Goal: Check status: Check status

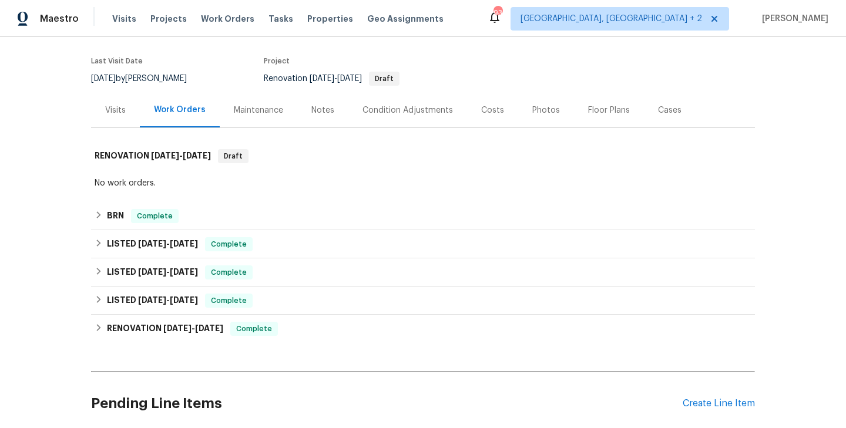
scroll to position [89, 0]
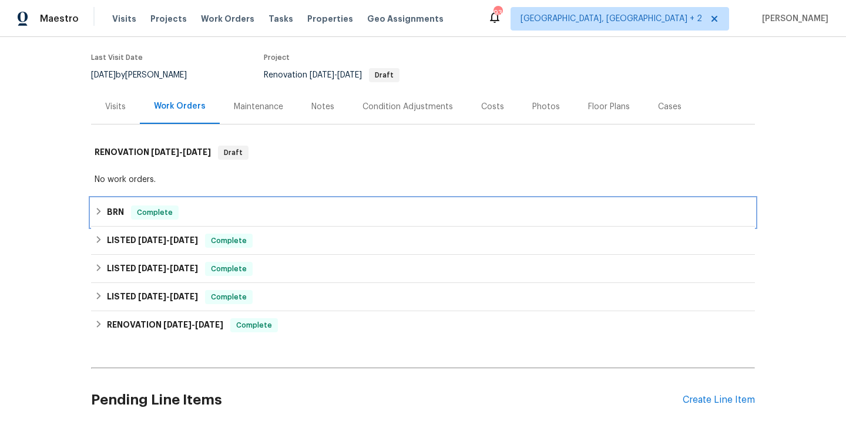
click at [214, 209] on div "BRN Complete" at bounding box center [423, 213] width 656 height 14
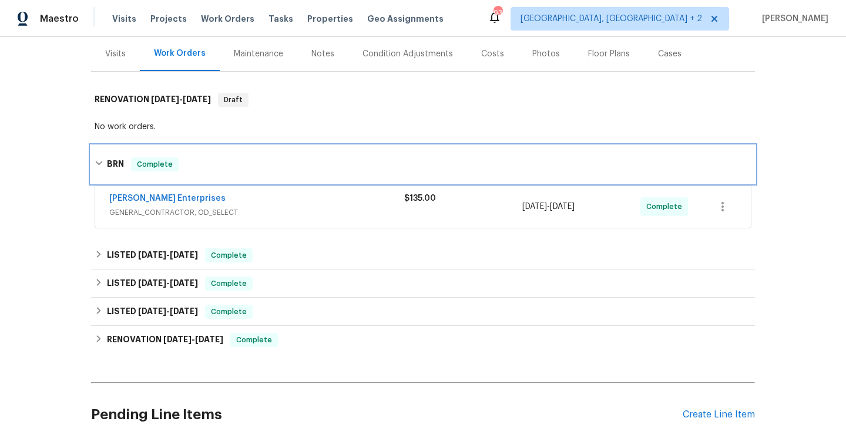
scroll to position [154, 0]
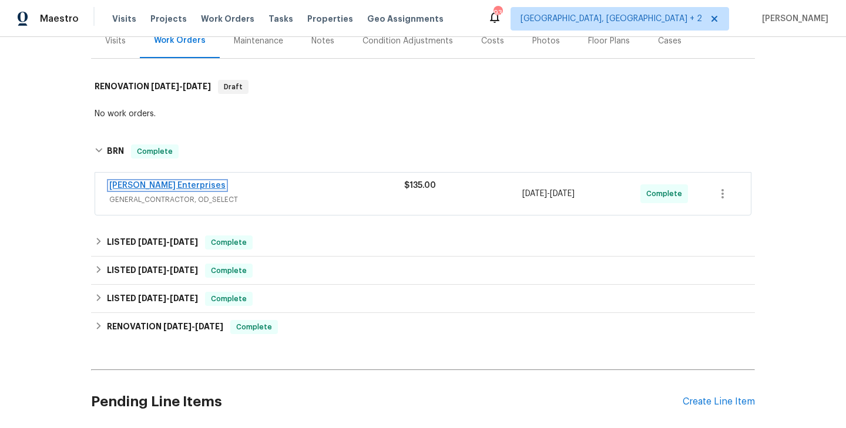
click at [151, 186] on link "Nordman Enterprises" at bounding box center [167, 185] width 116 height 8
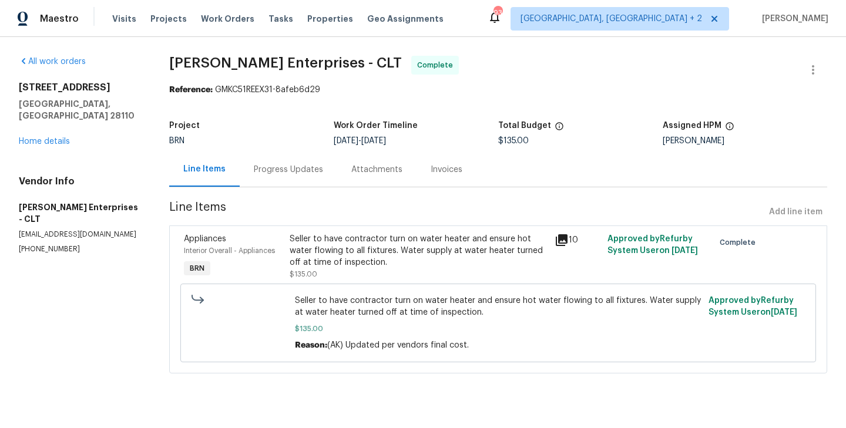
click at [284, 157] on div "Progress Updates" at bounding box center [288, 169] width 97 height 35
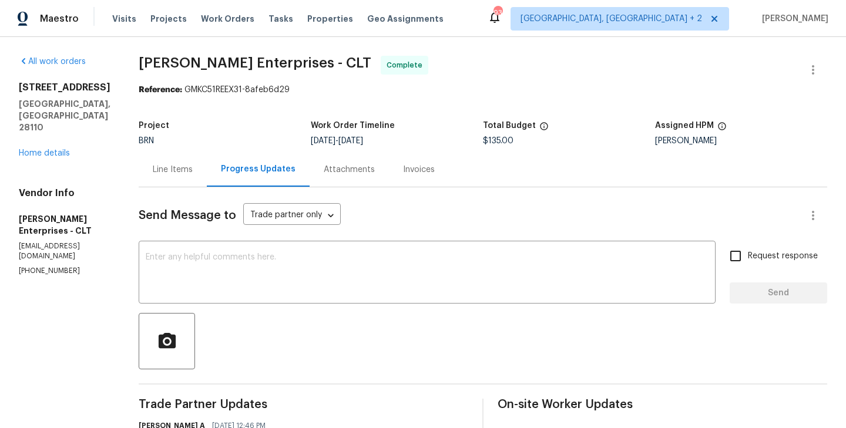
click at [153, 159] on div "Line Items" at bounding box center [173, 169] width 68 height 35
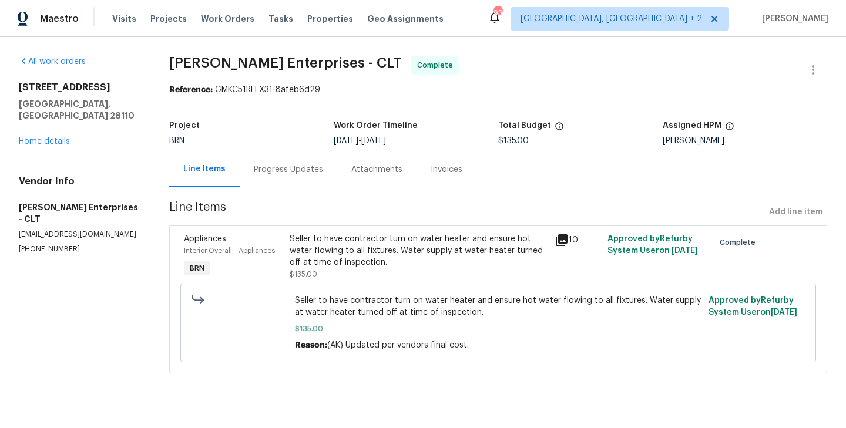
click at [266, 243] on div "Appliances" at bounding box center [233, 239] width 99 height 12
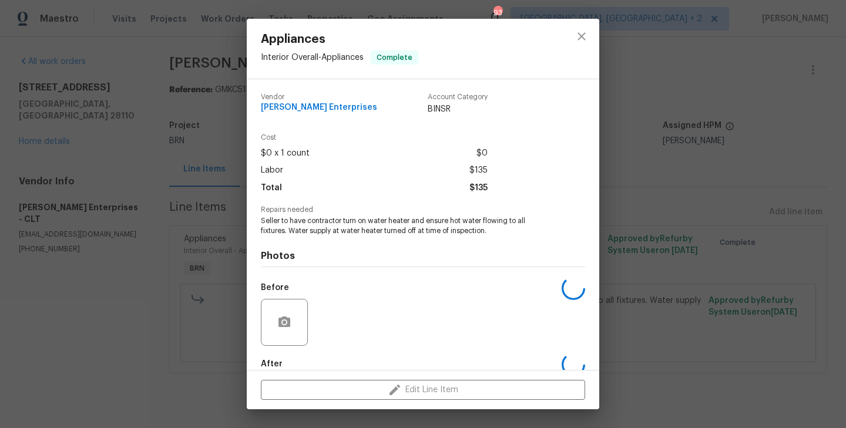
scroll to position [64, 0]
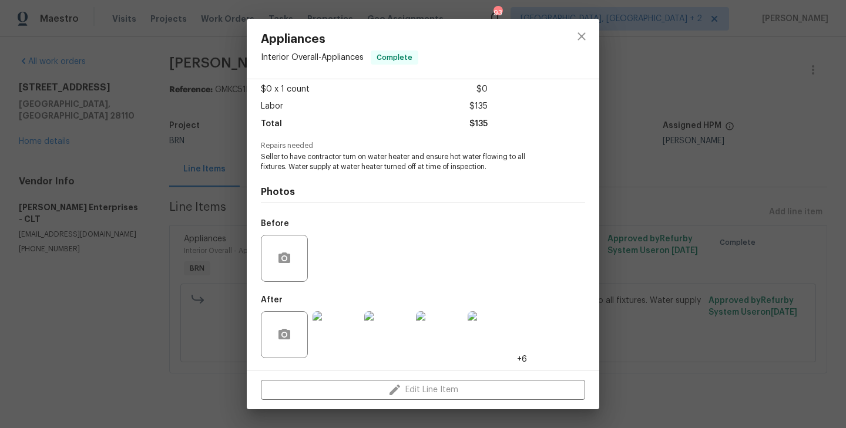
click at [172, 238] on div "Appliances Interior Overall - Appliances Complete Vendor Nordman Enterprises Ac…" at bounding box center [423, 214] width 846 height 428
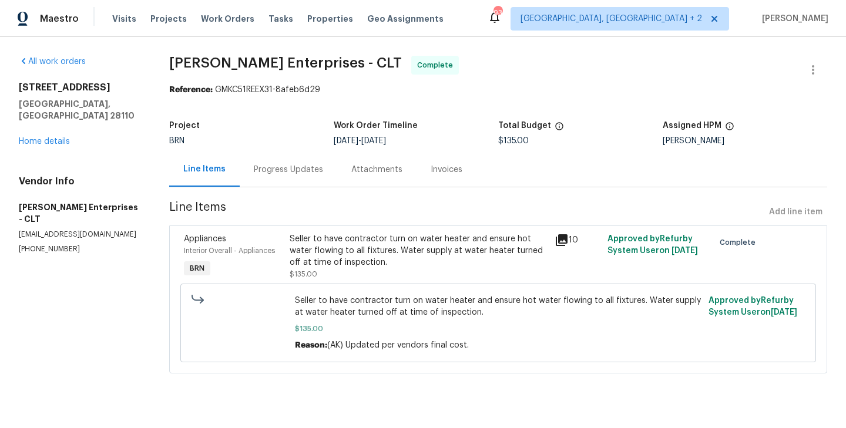
click at [280, 169] on div "Progress Updates" at bounding box center [288, 170] width 69 height 12
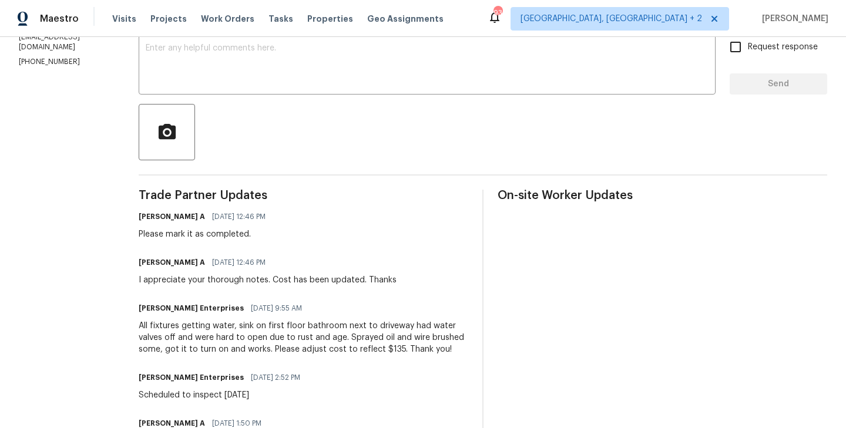
scroll to position [124, 0]
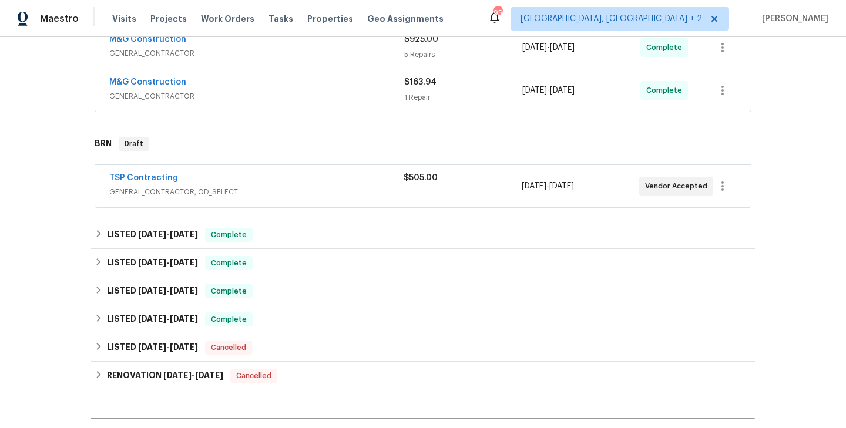
scroll to position [322, 0]
click at [143, 174] on link "TSP Contracting" at bounding box center [143, 177] width 69 height 8
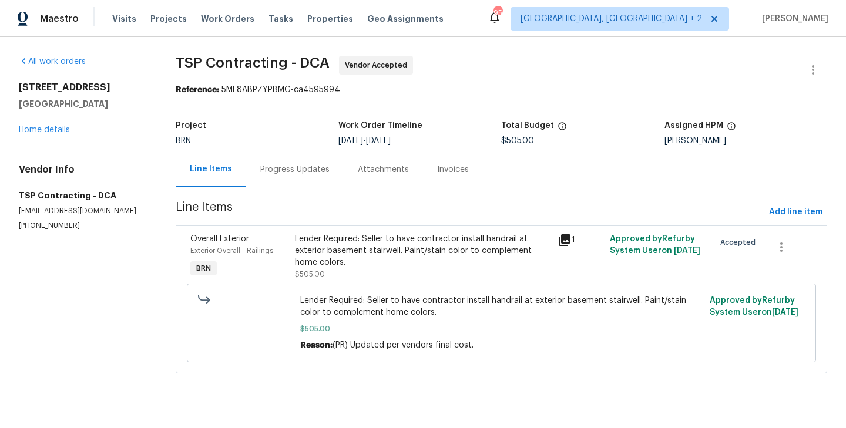
click at [288, 266] on div "Overall Exterior Exterior Overall - Railings BRN" at bounding box center [239, 257] width 105 height 54
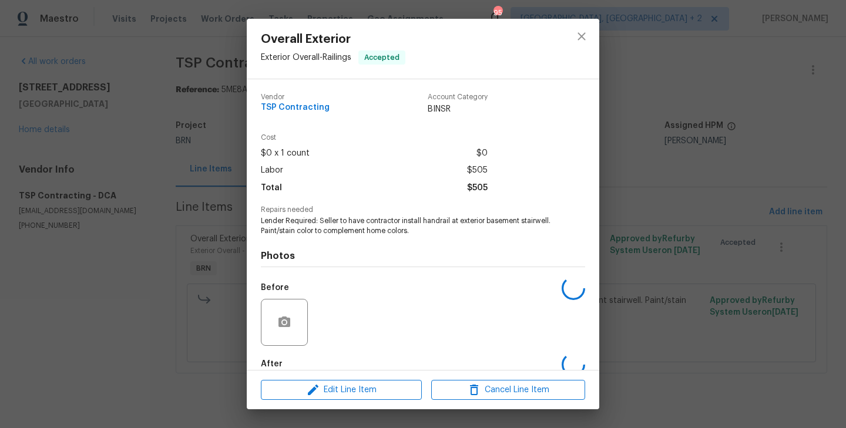
scroll to position [64, 0]
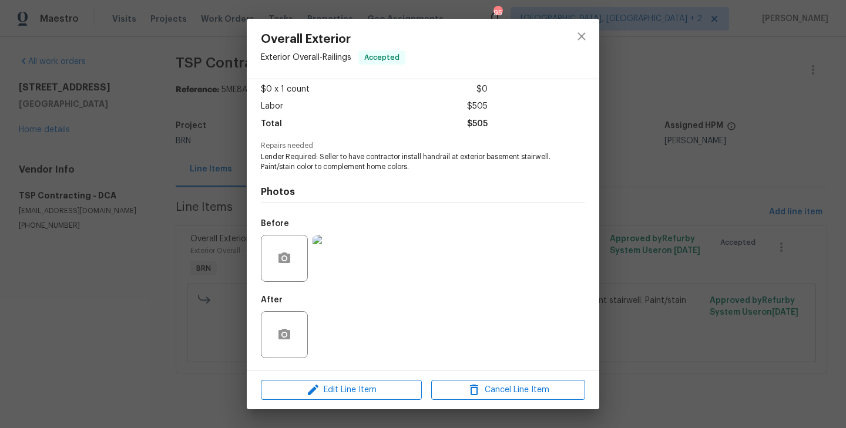
click at [342, 262] on img at bounding box center [335, 258] width 47 height 47
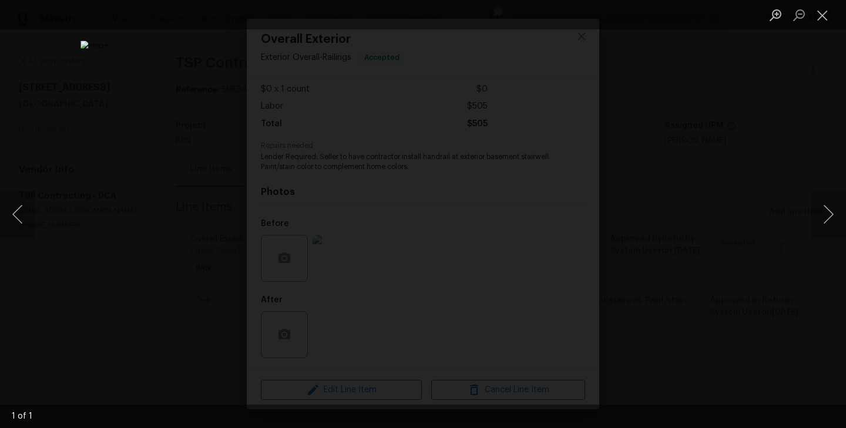
click at [179, 204] on div "Lightbox" at bounding box center [423, 214] width 846 height 428
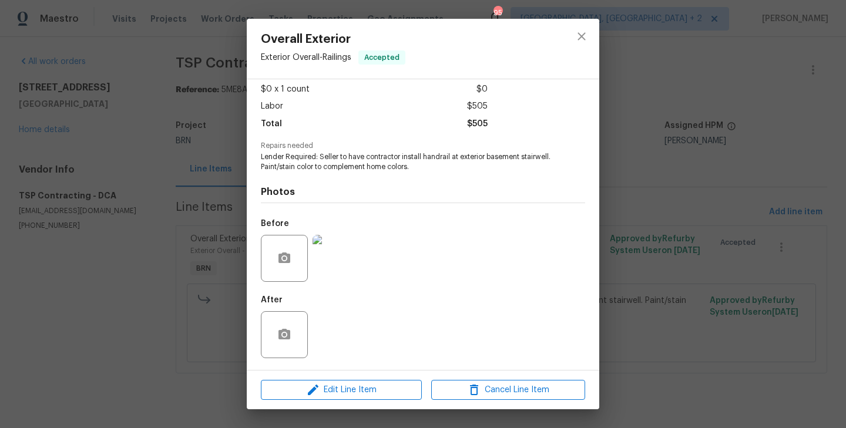
click at [175, 309] on div "Overall Exterior Exterior Overall - Railings Accepted Vendor TSP Contracting Ac…" at bounding box center [423, 214] width 846 height 428
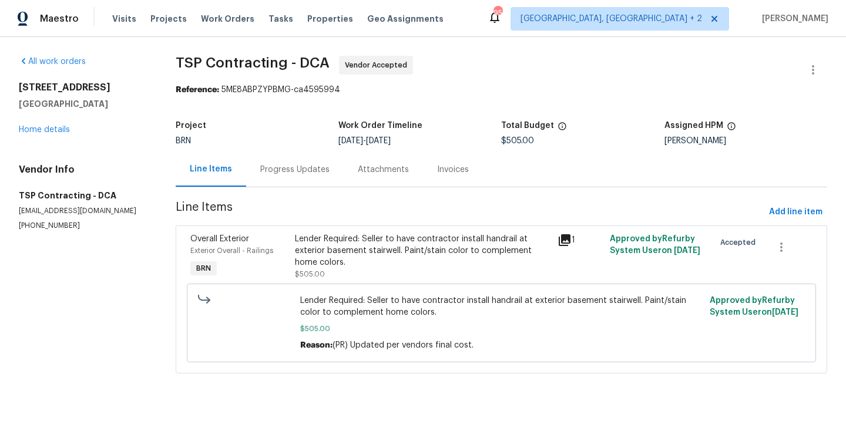
click at [279, 181] on div "Progress Updates" at bounding box center [294, 169] width 97 height 35
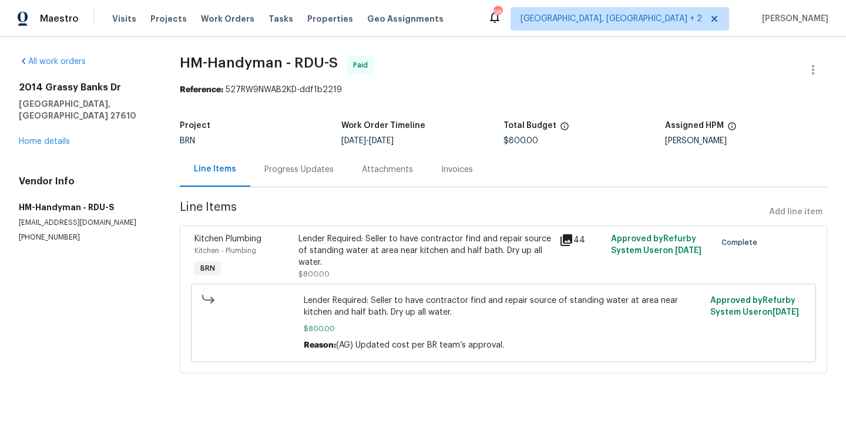
click at [280, 248] on div "Kitchen - Plumbing" at bounding box center [242, 251] width 97 height 12
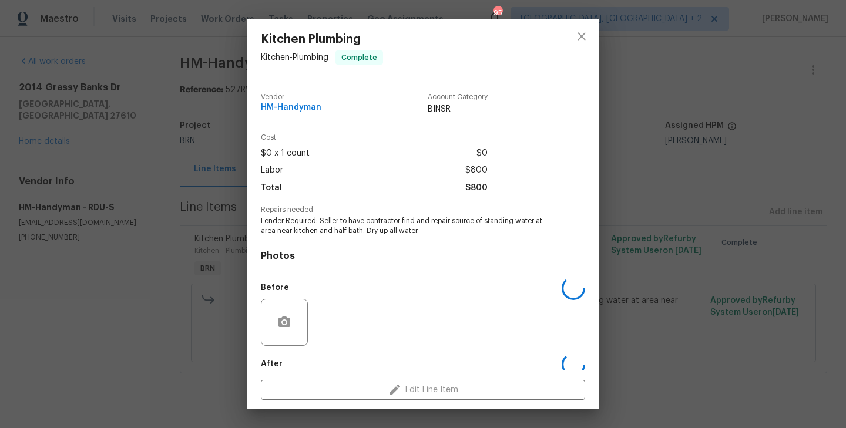
scroll to position [64, 0]
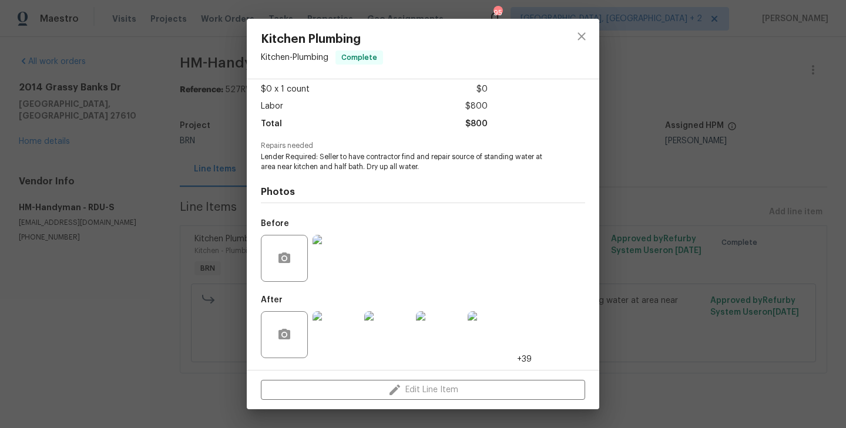
click at [337, 244] on img at bounding box center [335, 258] width 47 height 47
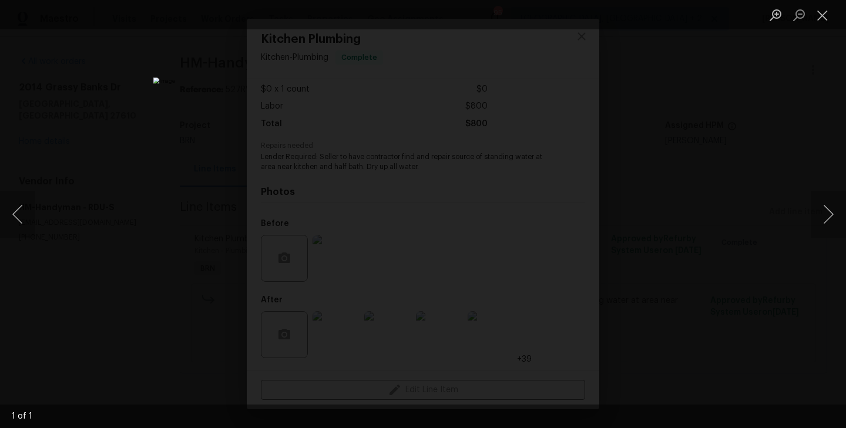
click at [182, 268] on div "Lightbox" at bounding box center [423, 214] width 846 height 428
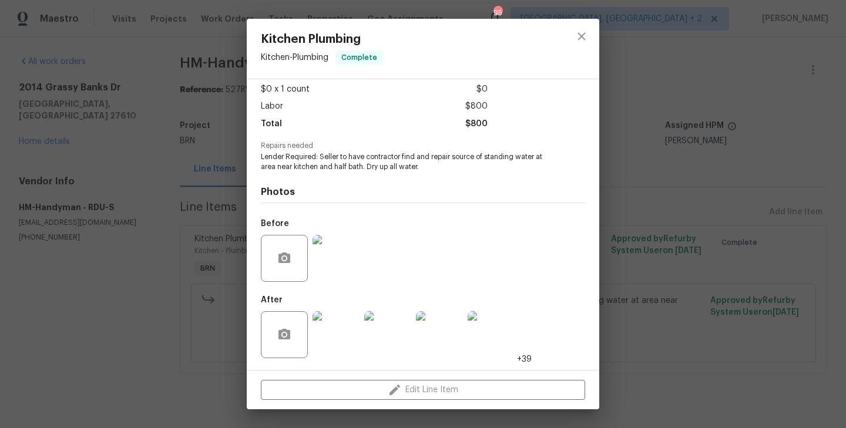
click at [338, 334] on img at bounding box center [335, 334] width 47 height 47
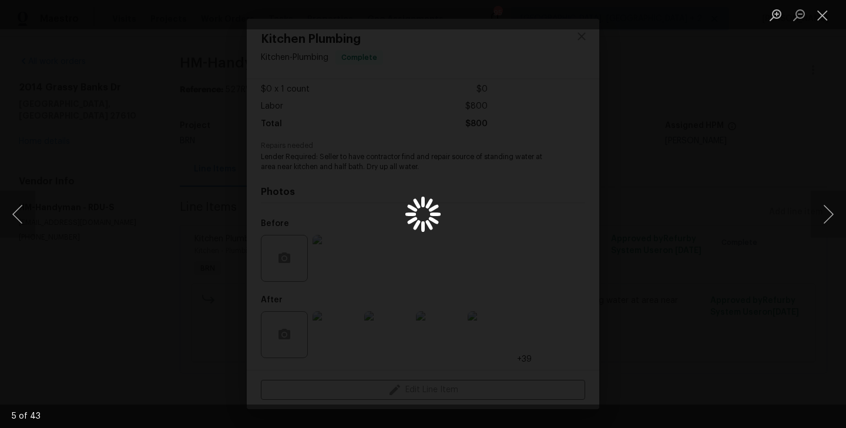
click at [162, 243] on div "Lightbox" at bounding box center [423, 214] width 846 height 428
click at [182, 189] on div "Lightbox" at bounding box center [423, 214] width 846 height 428
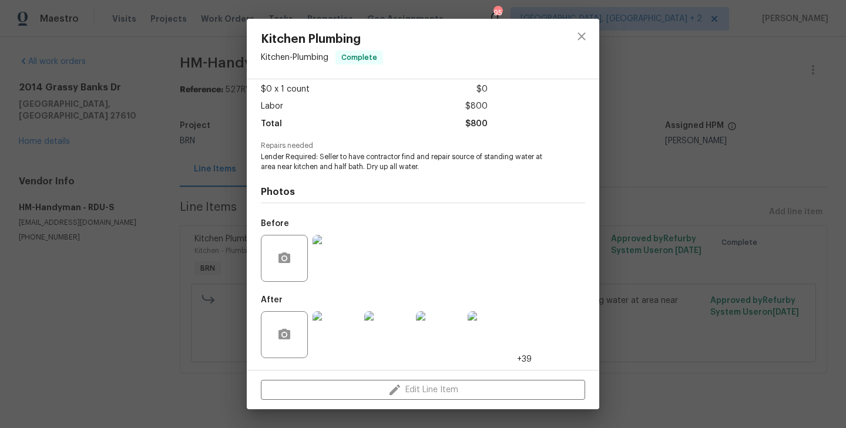
click at [214, 166] on div "Kitchen Plumbing Kitchen - Plumbing Complete Vendor HM-Handyman Account Categor…" at bounding box center [423, 214] width 846 height 428
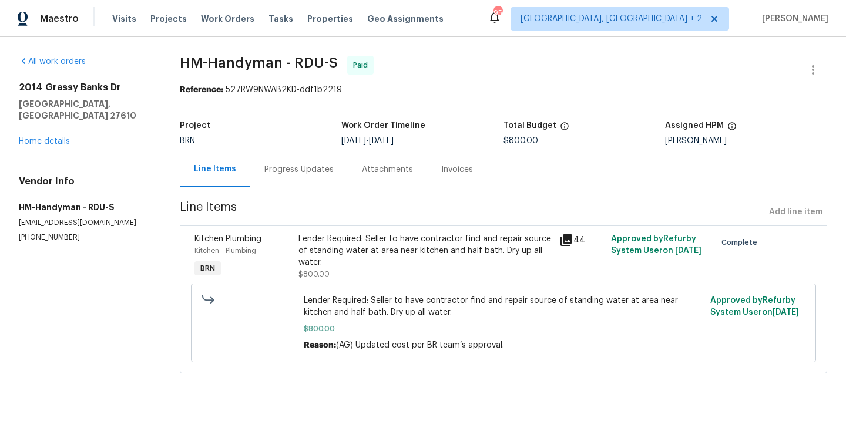
click at [286, 177] on div "Progress Updates" at bounding box center [298, 169] width 97 height 35
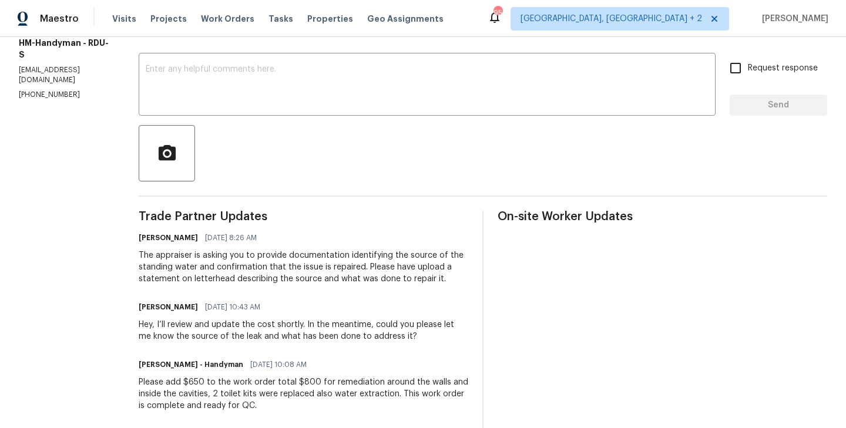
scroll to position [189, 0]
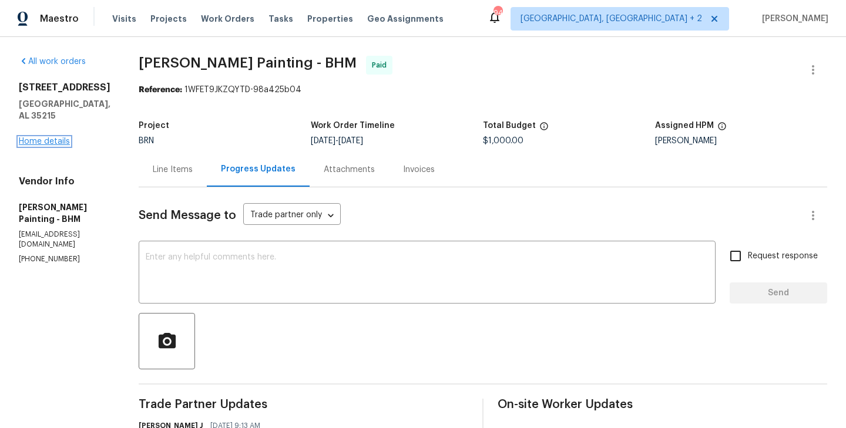
click at [49, 137] on link "Home details" at bounding box center [44, 141] width 51 height 8
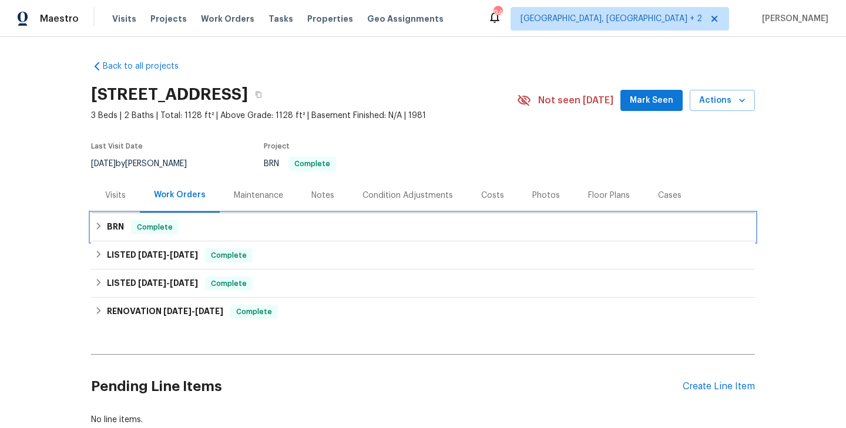
click at [184, 223] on div "BRN Complete" at bounding box center [423, 227] width 656 height 14
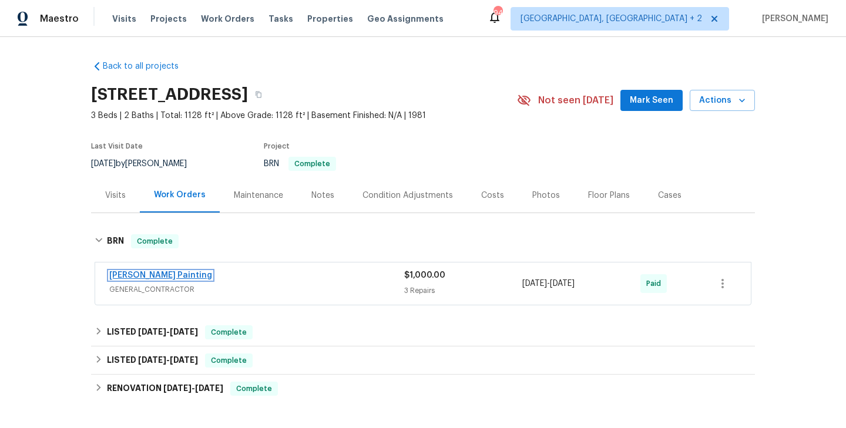
click at [146, 276] on link "Perez Painting" at bounding box center [160, 275] width 103 height 8
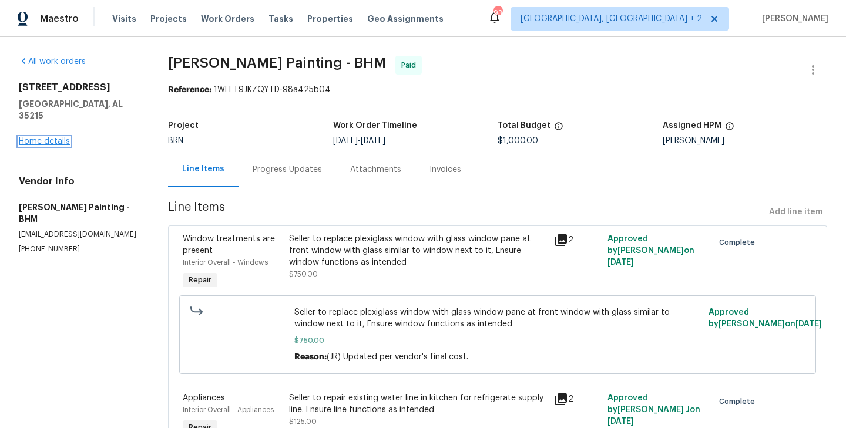
click at [46, 137] on link "Home details" at bounding box center [44, 141] width 51 height 8
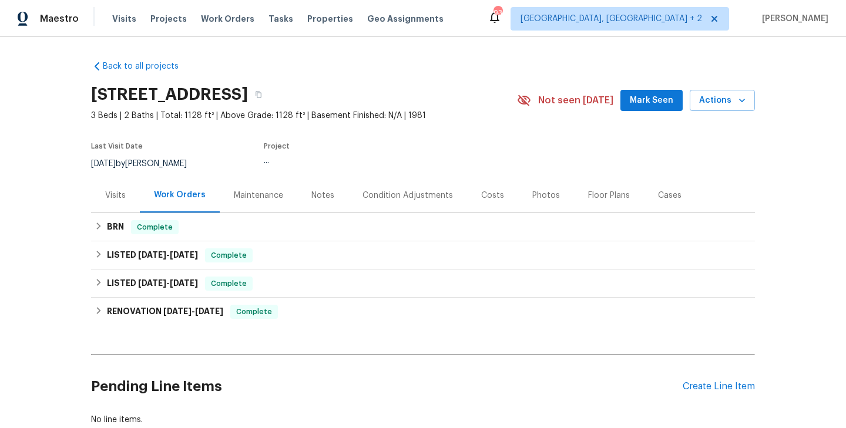
click at [208, 224] on div "BRN Complete" at bounding box center [423, 227] width 656 height 14
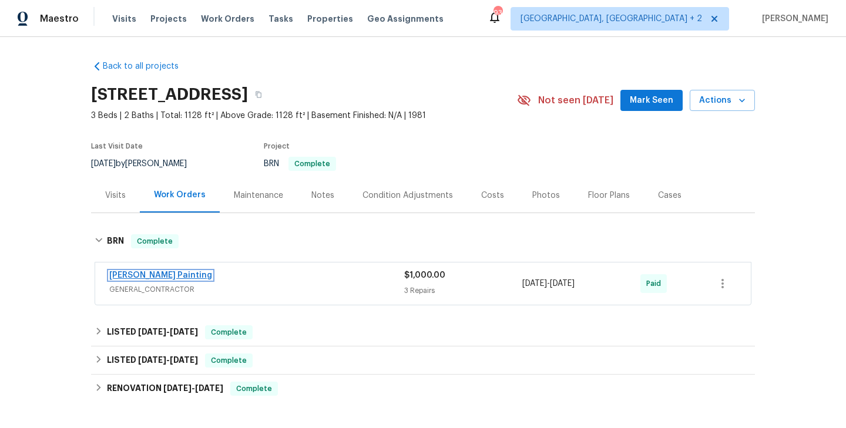
click at [159, 273] on link "Perez Painting" at bounding box center [160, 275] width 103 height 8
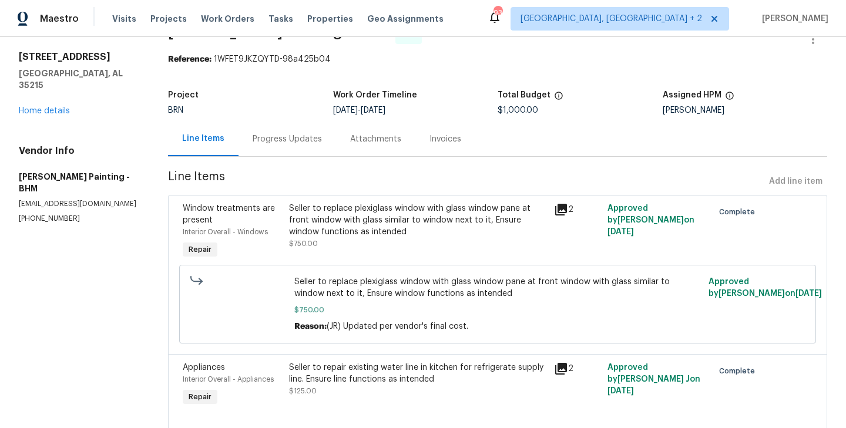
scroll to position [8, 0]
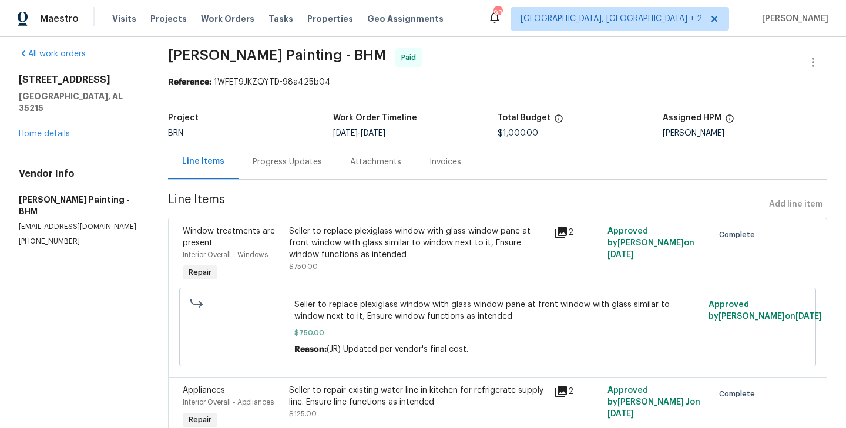
click at [322, 163] on div "Progress Updates" at bounding box center [286, 162] width 69 height 12
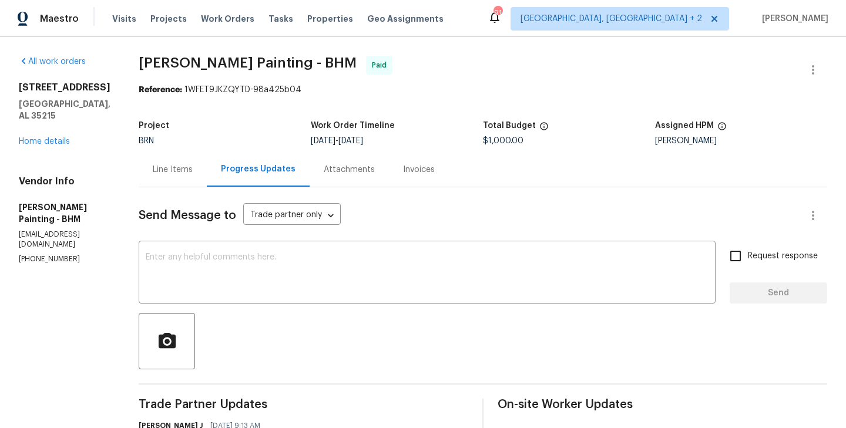
click at [193, 172] on div "Line Items" at bounding box center [173, 170] width 40 height 12
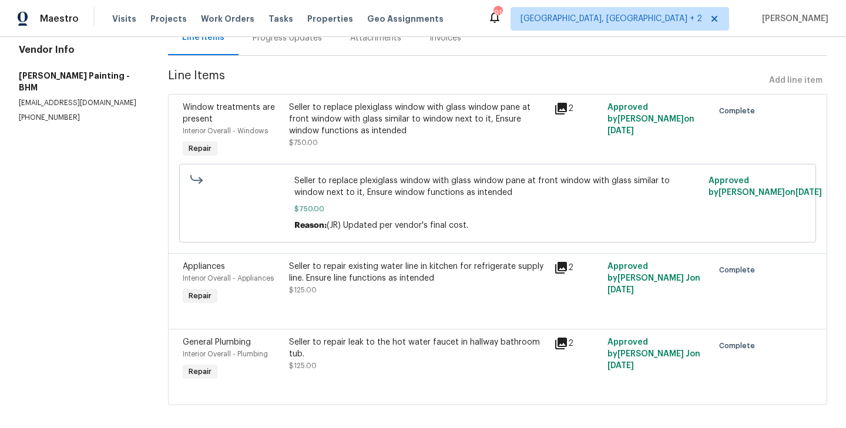
scroll to position [129, 0]
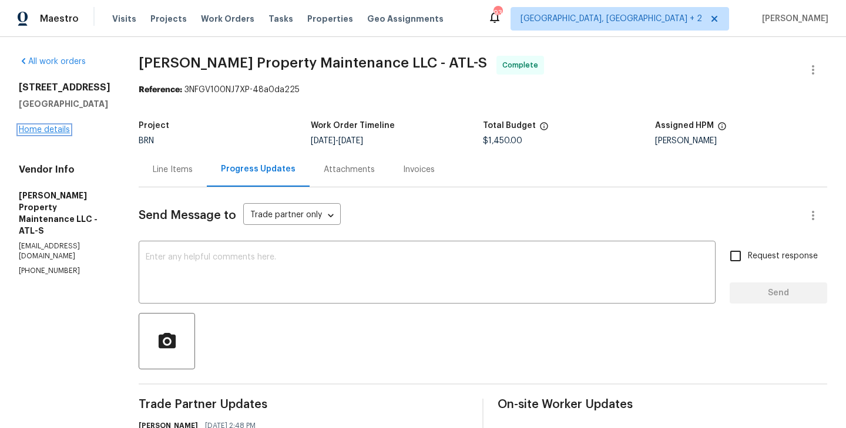
click at [50, 127] on link "Home details" at bounding box center [44, 130] width 51 height 8
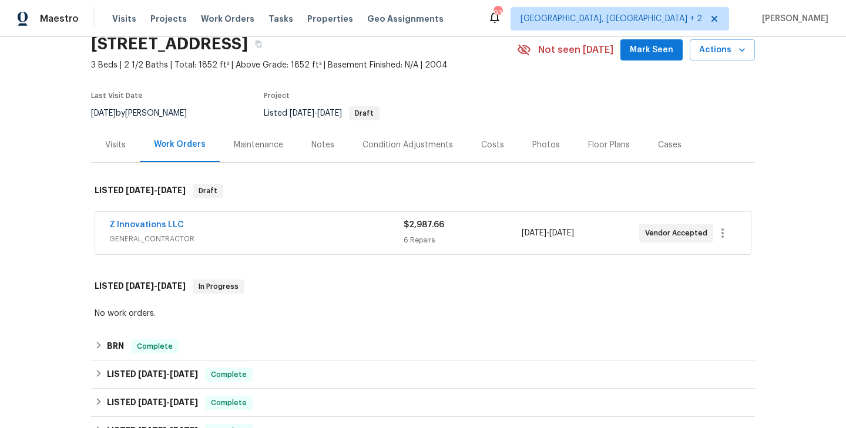
scroll to position [124, 0]
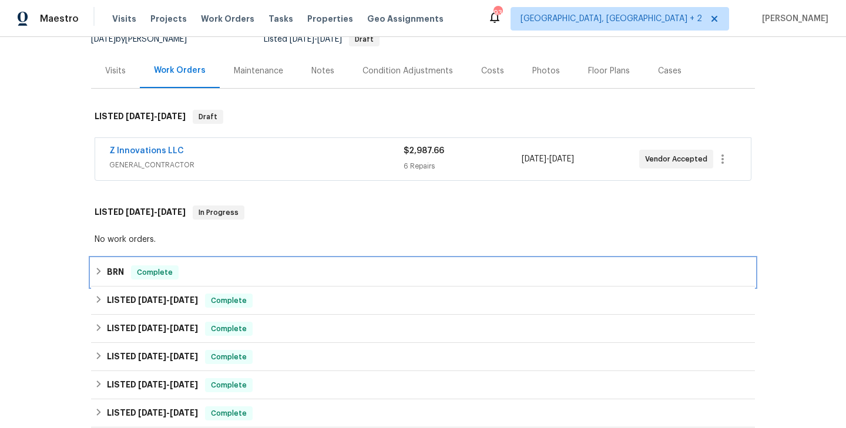
click at [246, 274] on div "BRN Complete" at bounding box center [423, 272] width 656 height 14
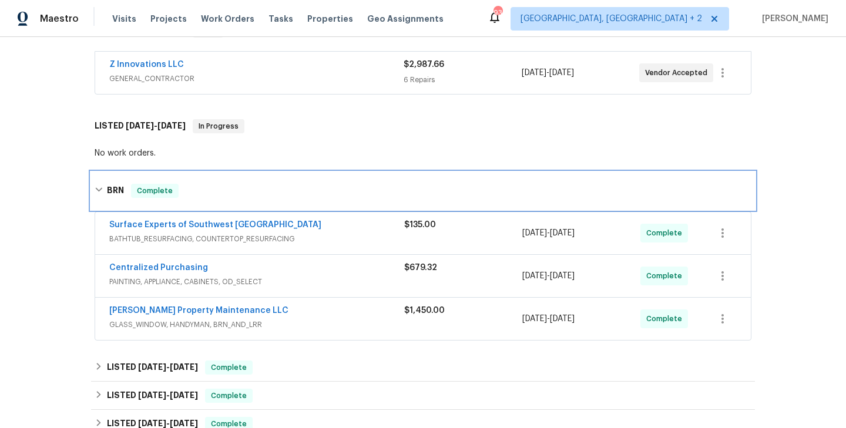
scroll to position [214, 0]
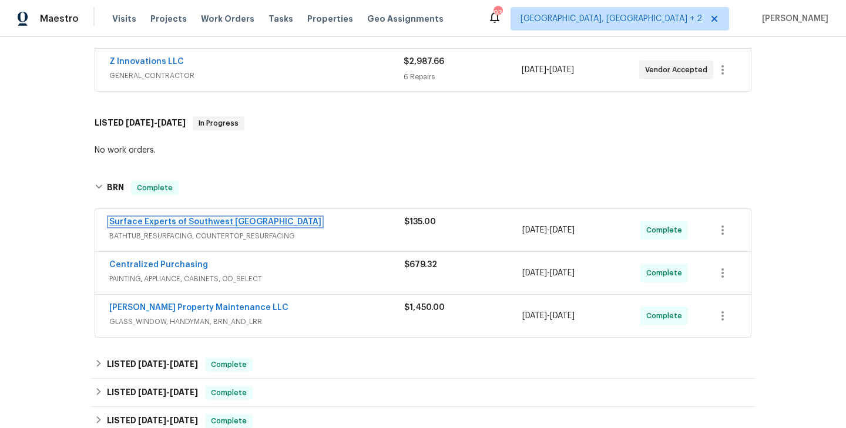
click at [212, 219] on link "Surface Experts of Southwest [GEOGRAPHIC_DATA]" at bounding box center [215, 222] width 212 height 8
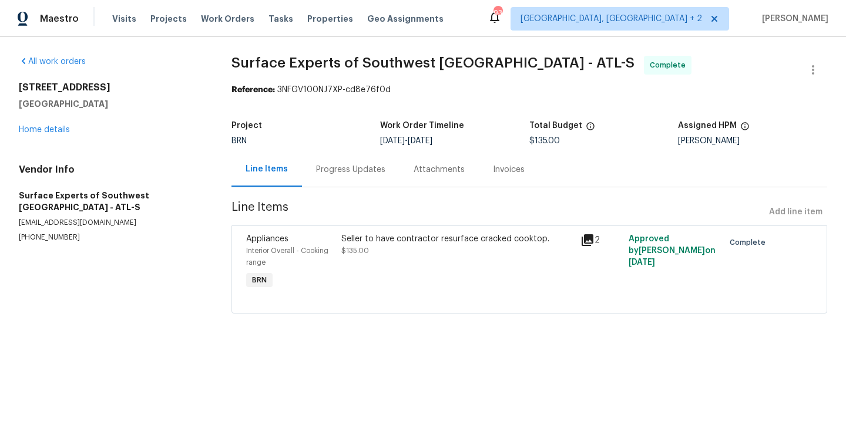
click at [347, 170] on div "Progress Updates" at bounding box center [350, 170] width 69 height 12
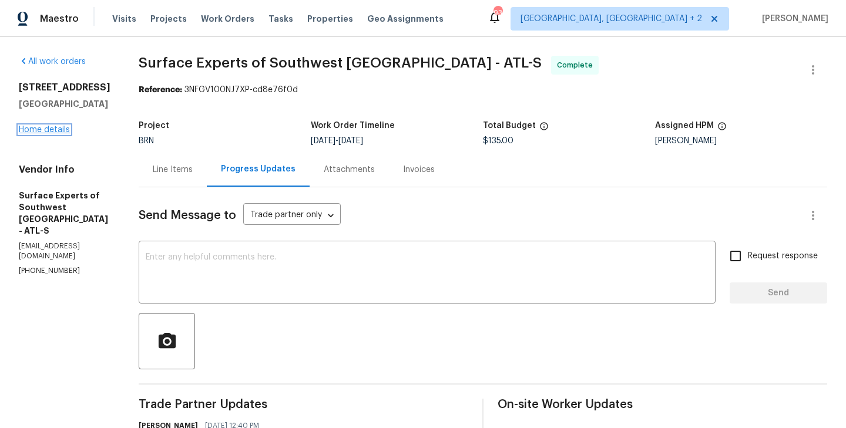
click at [41, 127] on link "Home details" at bounding box center [44, 130] width 51 height 8
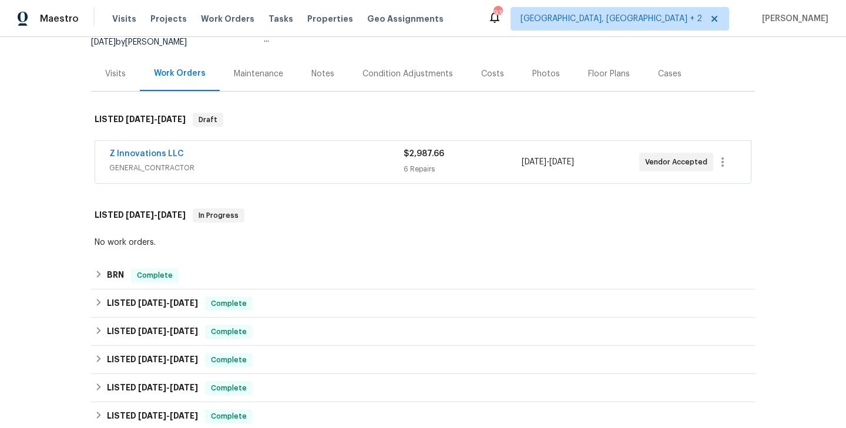
scroll to position [140, 0]
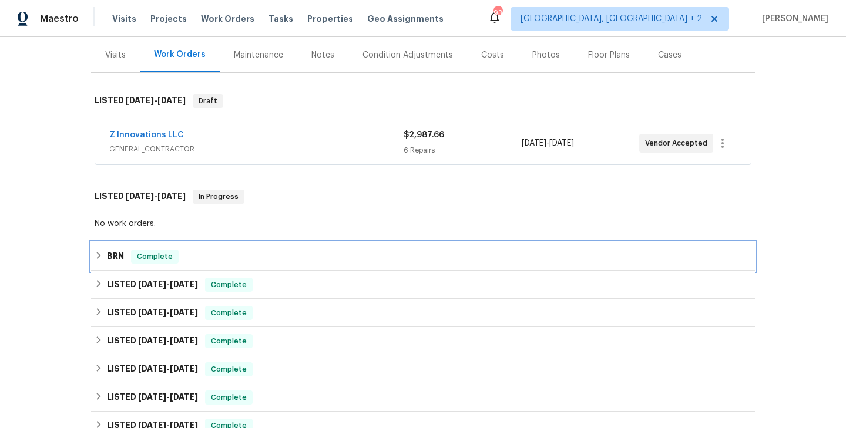
click at [235, 254] on div "BRN Complete" at bounding box center [423, 257] width 656 height 14
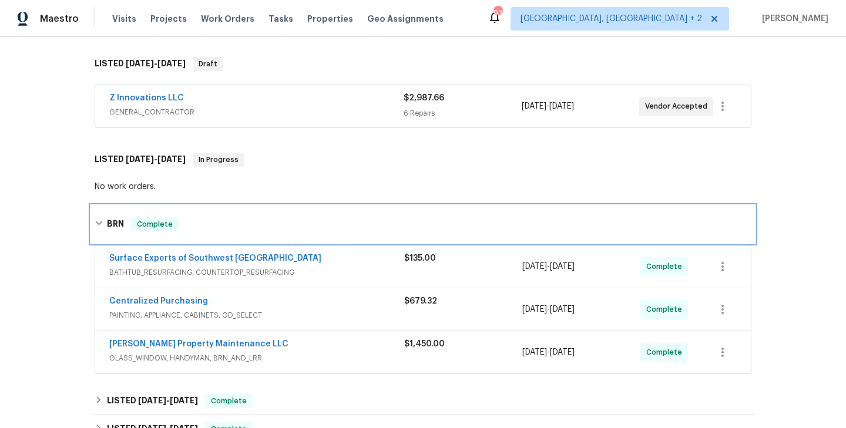
scroll to position [180, 0]
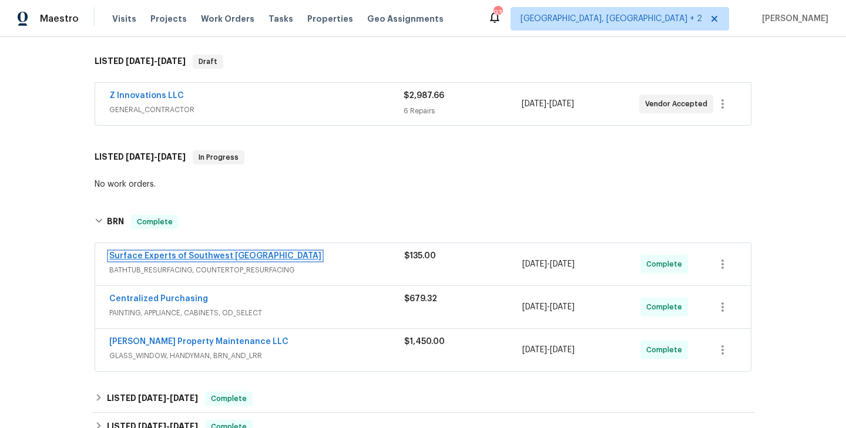
click at [177, 257] on link "Surface Experts of Southwest Atlanta" at bounding box center [215, 256] width 212 height 8
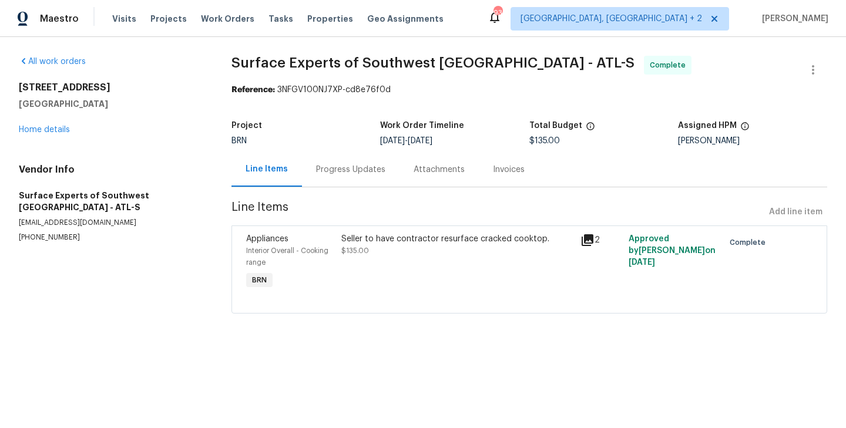
click at [354, 181] on div "Progress Updates" at bounding box center [350, 169] width 97 height 35
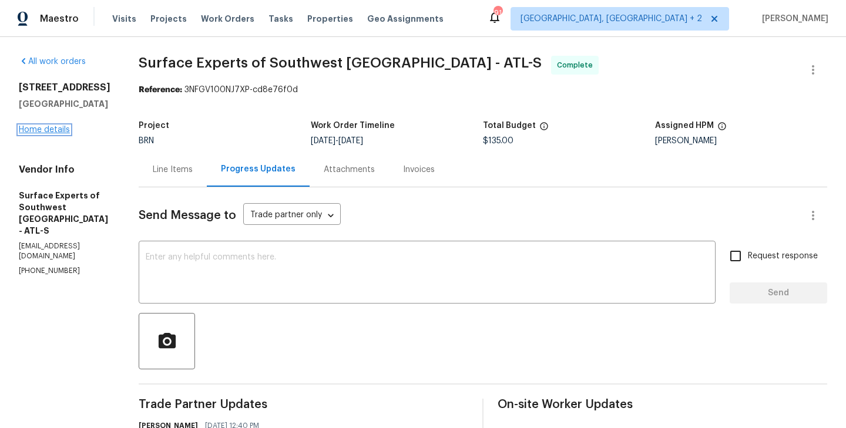
click at [41, 126] on link "Home details" at bounding box center [44, 130] width 51 height 8
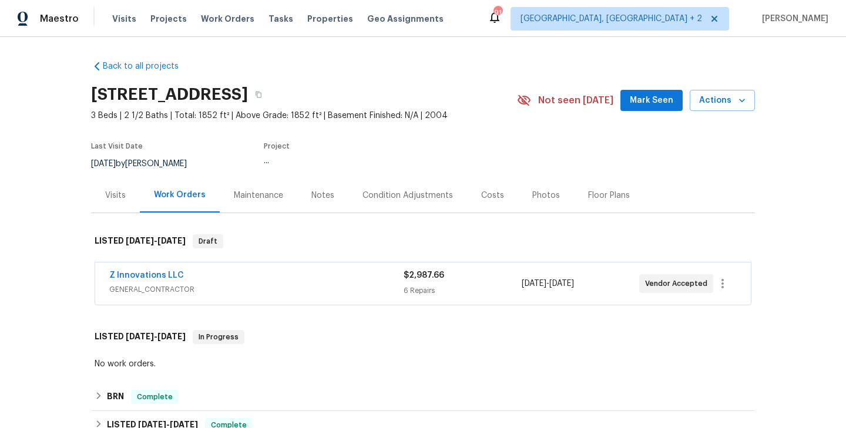
scroll to position [120, 0]
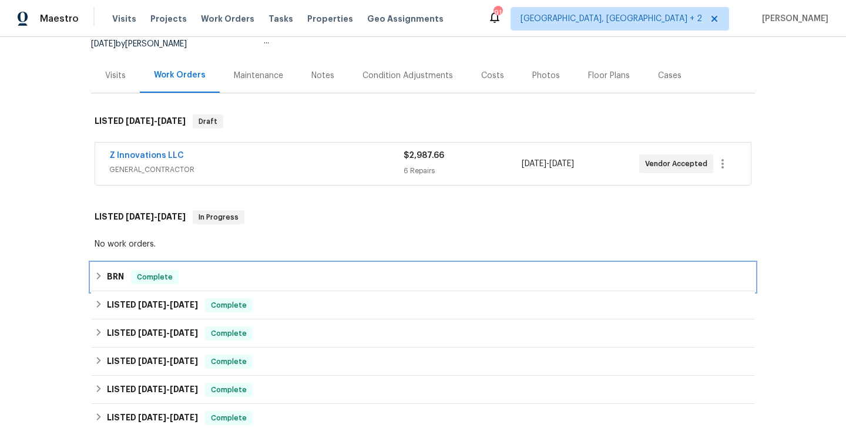
click at [207, 278] on div "BRN Complete" at bounding box center [423, 277] width 656 height 14
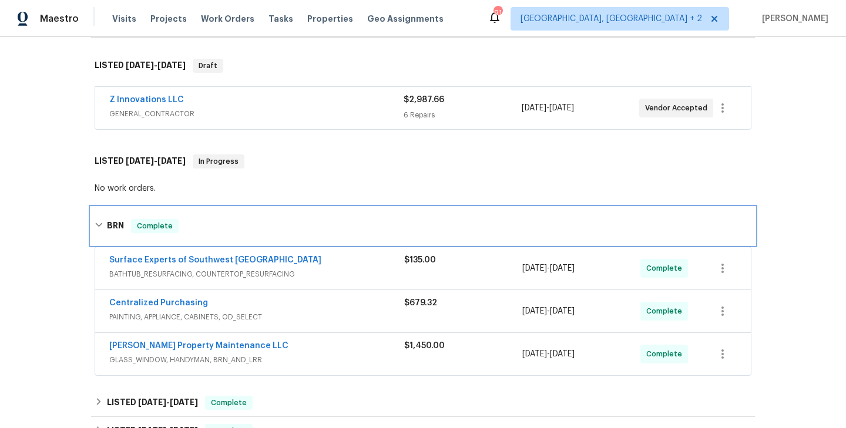
scroll to position [218, 0]
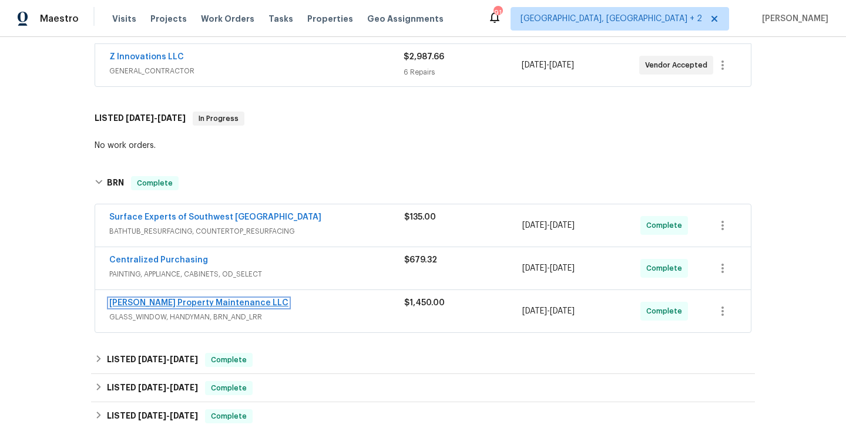
click at [157, 305] on link "Glen Property Maintenance LLC" at bounding box center [198, 303] width 179 height 8
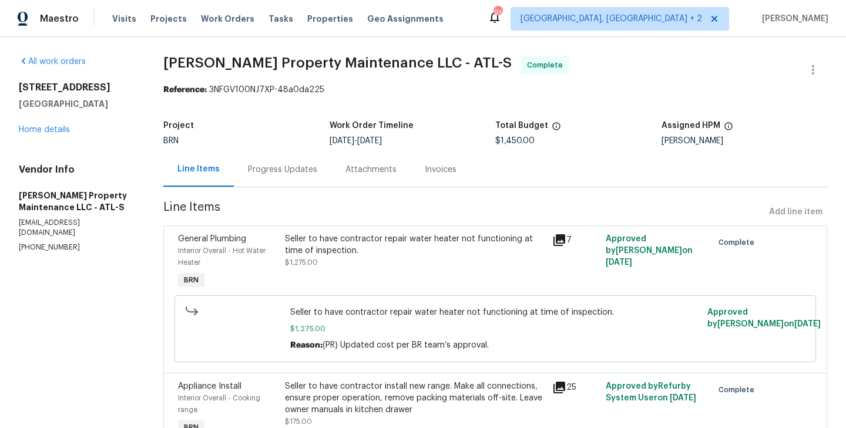
click at [251, 156] on div "Progress Updates" at bounding box center [282, 169] width 97 height 35
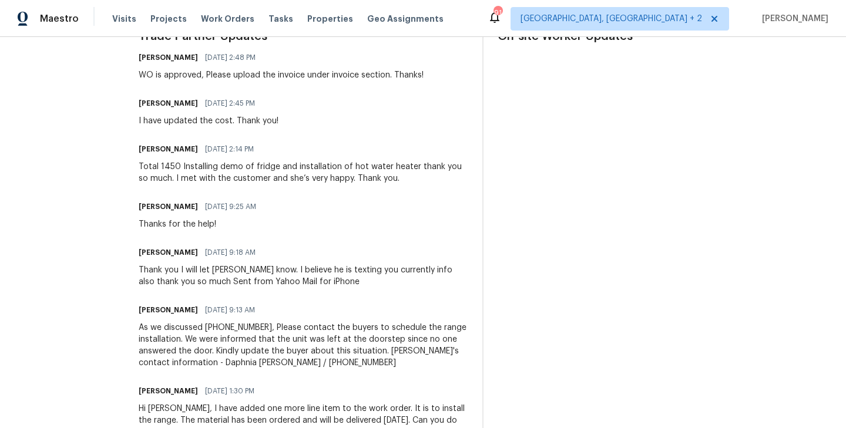
scroll to position [374, 0]
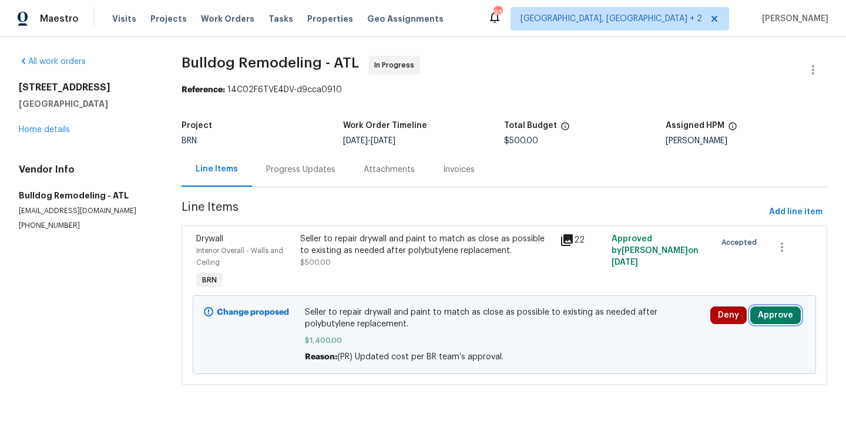
click at [756, 310] on button "Approve" at bounding box center [775, 316] width 50 height 18
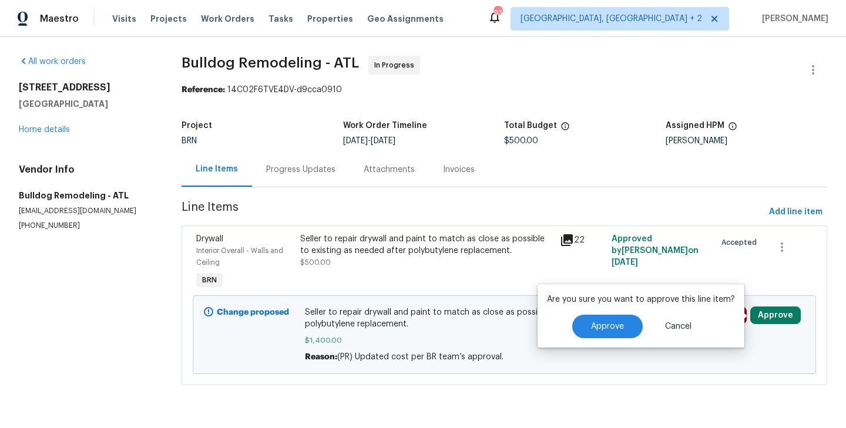
click at [600, 339] on div "Are you sure you want to approve this line item? Approve Cancel" at bounding box center [640, 315] width 207 height 63
click at [594, 329] on span "Approve" at bounding box center [607, 326] width 33 height 9
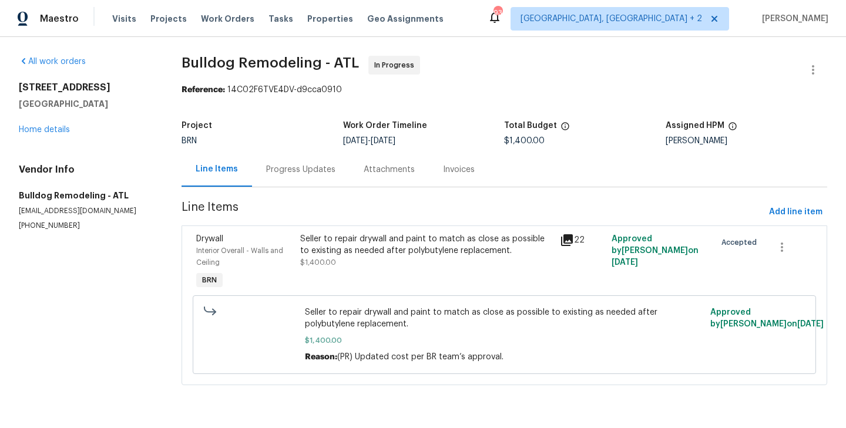
click at [146, 267] on section "All work orders 46 Timber Walk Dr Sharpsburg, GA 30277 Home details Vendor Info…" at bounding box center [86, 227] width 134 height 343
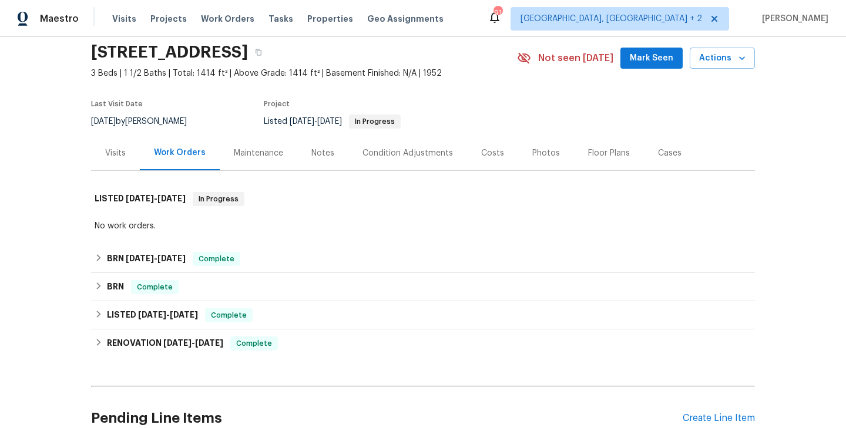
scroll to position [151, 0]
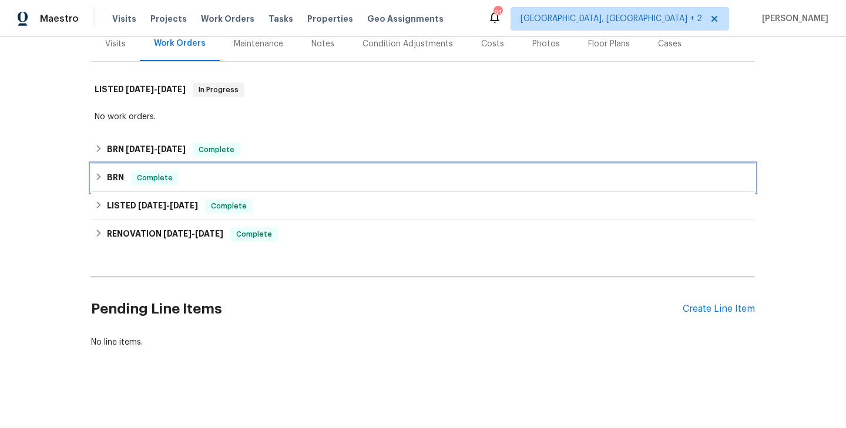
click at [205, 184] on div "BRN Complete" at bounding box center [423, 178] width 656 height 14
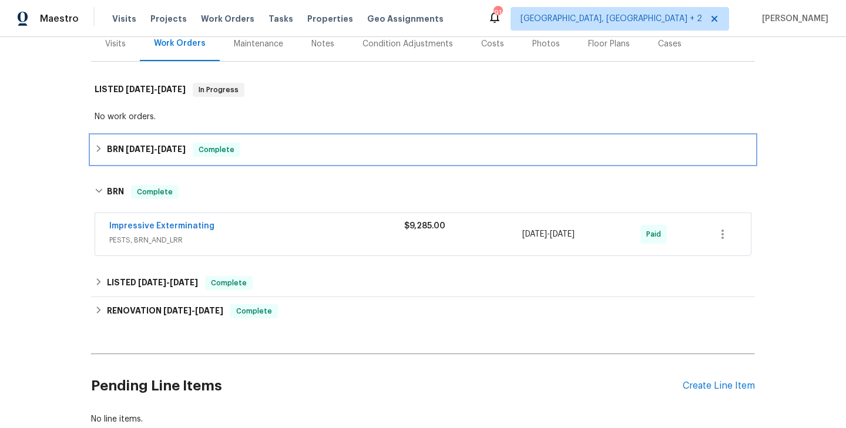
click at [231, 150] on span "Complete" at bounding box center [216, 150] width 45 height 12
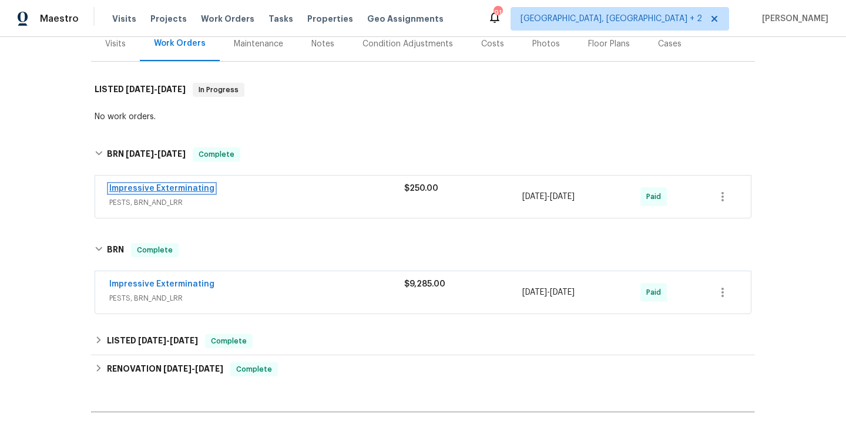
click at [167, 189] on link "Impressive Exterminating" at bounding box center [161, 188] width 105 height 8
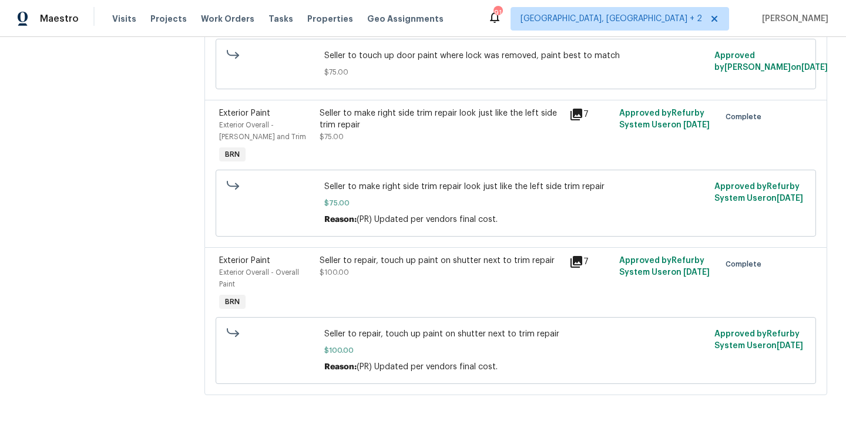
scroll to position [266, 0]
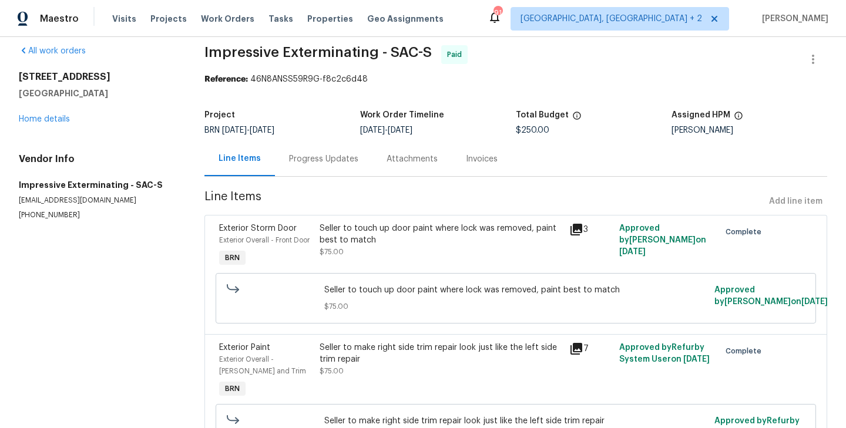
click at [329, 173] on div "Progress Updates" at bounding box center [323, 159] width 97 height 35
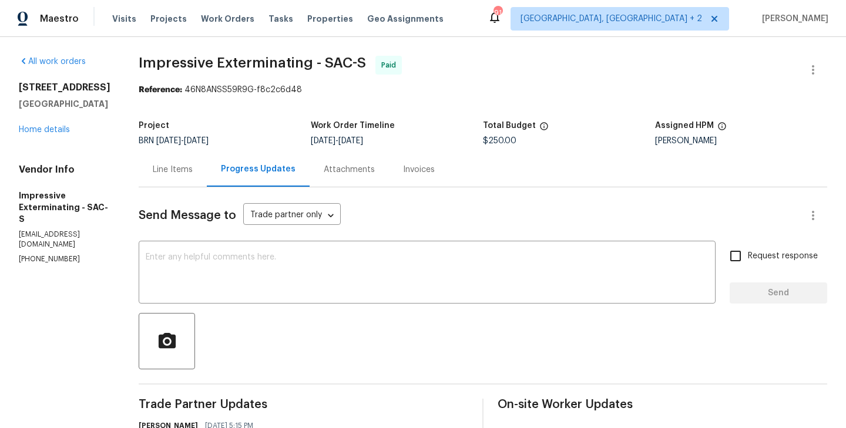
click at [150, 67] on span "Impressive Exterminating - SAC-S" at bounding box center [252, 63] width 227 height 14
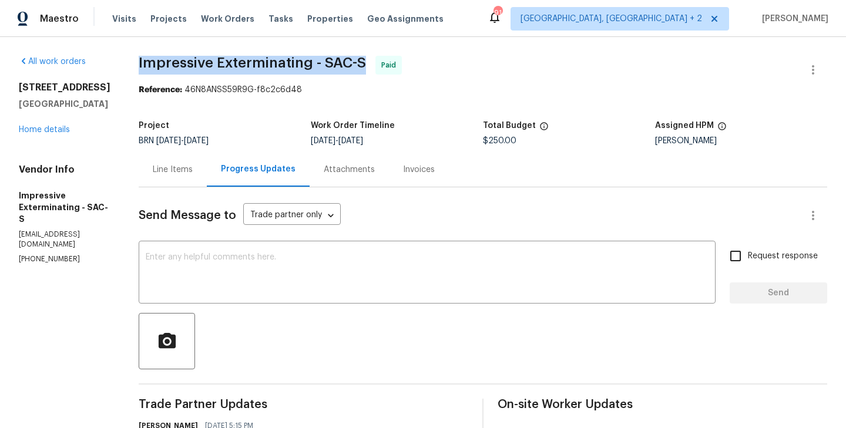
click at [193, 66] on span "Impressive Exterminating - SAC-S" at bounding box center [252, 63] width 227 height 14
drag, startPoint x: 144, startPoint y: 65, endPoint x: 318, endPoint y: 68, distance: 173.8
copy span "Impressive Exterminating"
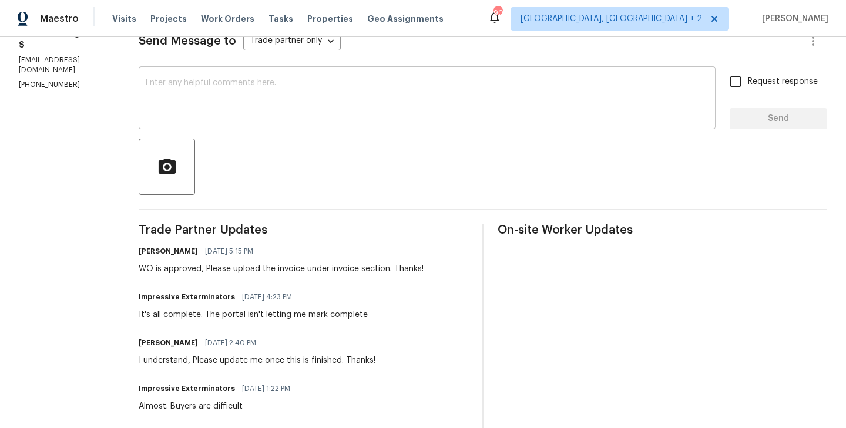
scroll to position [157, 0]
